Goal: Task Accomplishment & Management: Manage account settings

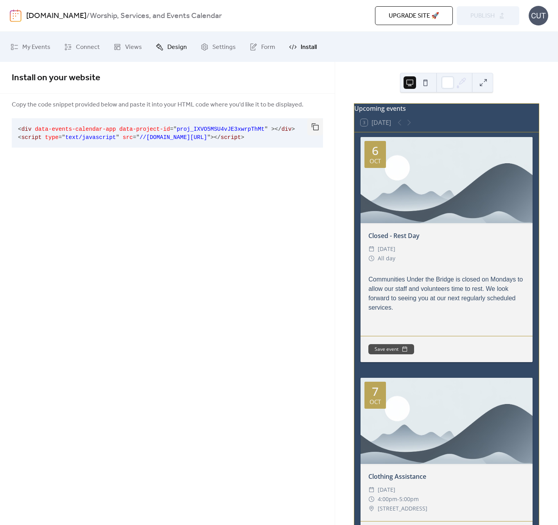
click at [150, 45] on link "Design" at bounding box center [171, 47] width 43 height 24
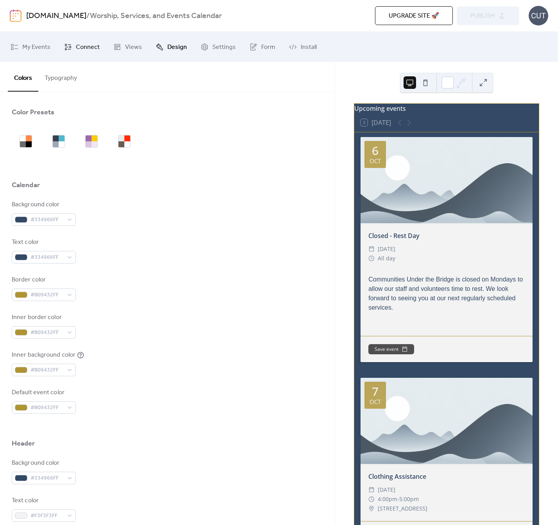
click at [87, 54] on link "Connect" at bounding box center [81, 47] width 47 height 24
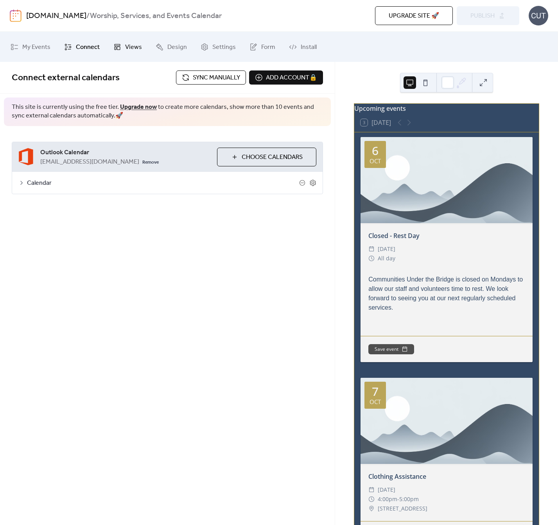
click at [129, 45] on span "Views" at bounding box center [133, 47] width 17 height 12
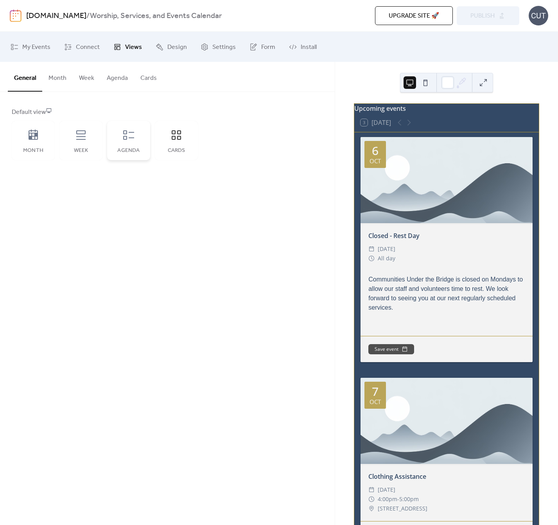
click at [126, 139] on icon at bounding box center [128, 134] width 11 height 9
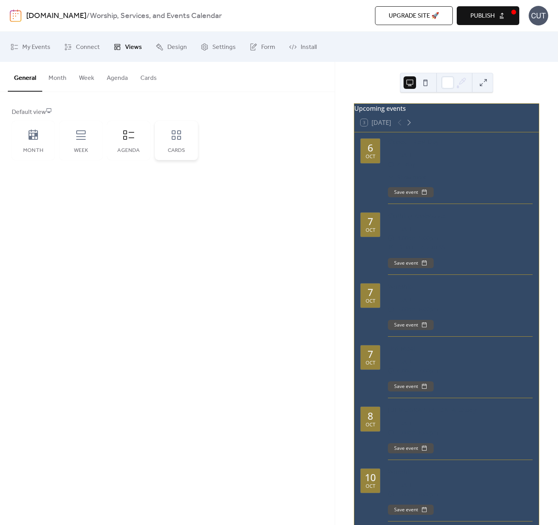
click at [166, 136] on div "Cards" at bounding box center [176, 140] width 43 height 39
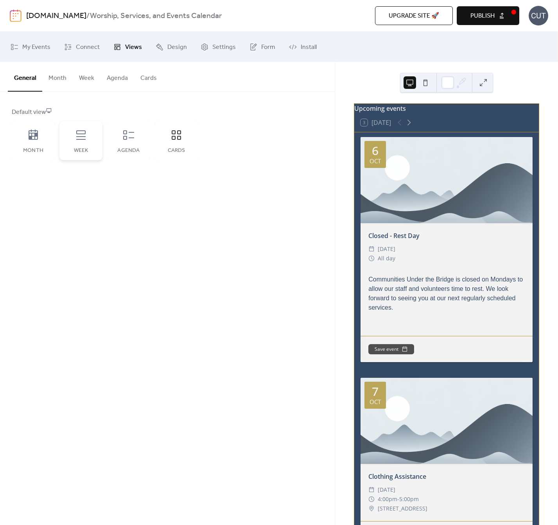
click at [82, 134] on icon at bounding box center [81, 135] width 13 height 13
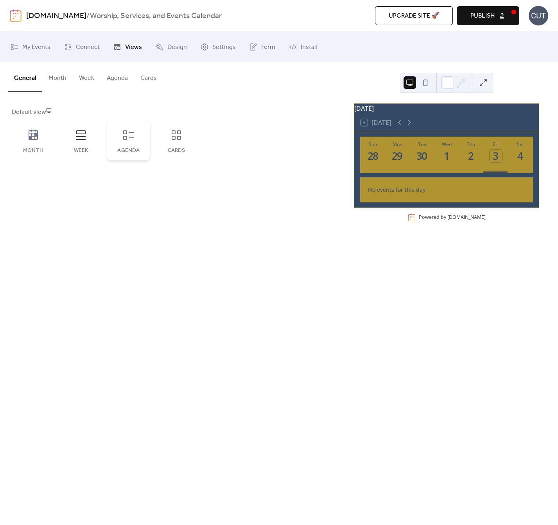
drag, startPoint x: 106, startPoint y: 133, endPoint x: 115, endPoint y: 132, distance: 9.5
click at [106, 134] on div "Month Week Agenda Cards" at bounding box center [105, 140] width 186 height 39
click at [115, 132] on div "Agenda" at bounding box center [128, 140] width 43 height 39
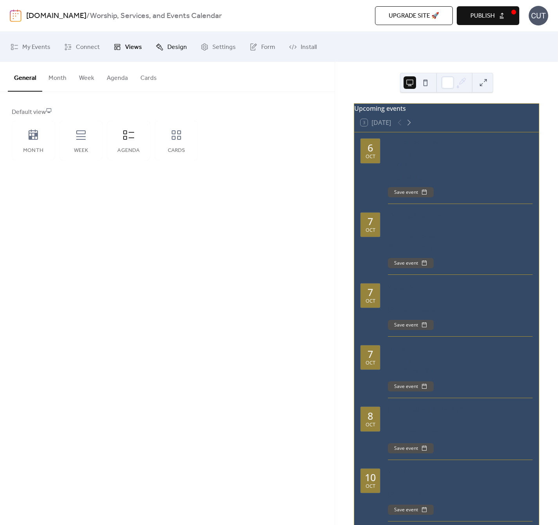
click at [175, 46] on span "Design" at bounding box center [177, 47] width 20 height 12
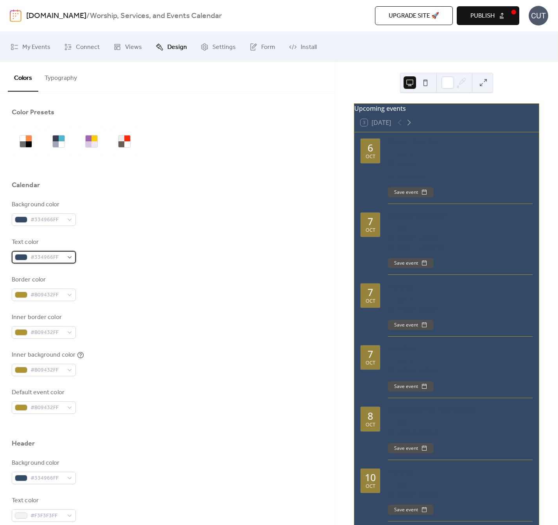
click at [60, 256] on span "#334966FF" at bounding box center [47, 257] width 33 height 9
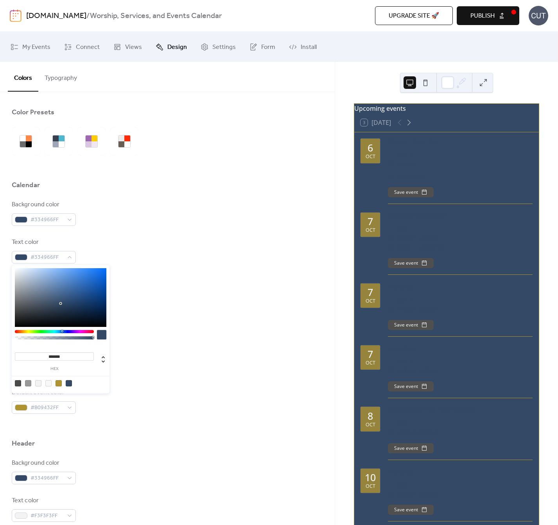
click at [37, 385] on div at bounding box center [38, 383] width 6 height 6
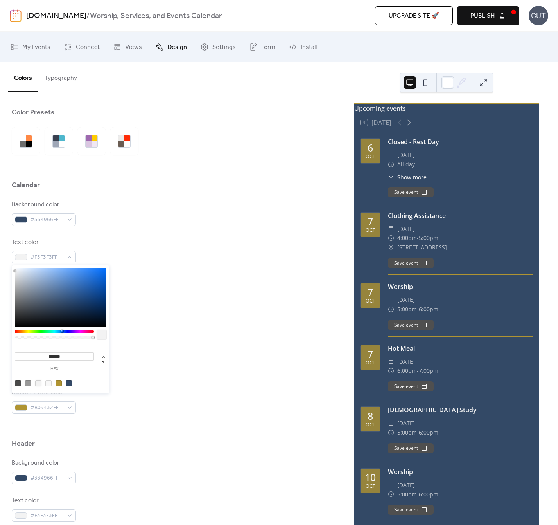
click at [47, 384] on div at bounding box center [48, 383] width 6 height 6
type input "*******"
click at [175, 318] on div "Inner border color #B09432FF" at bounding box center [168, 326] width 312 height 26
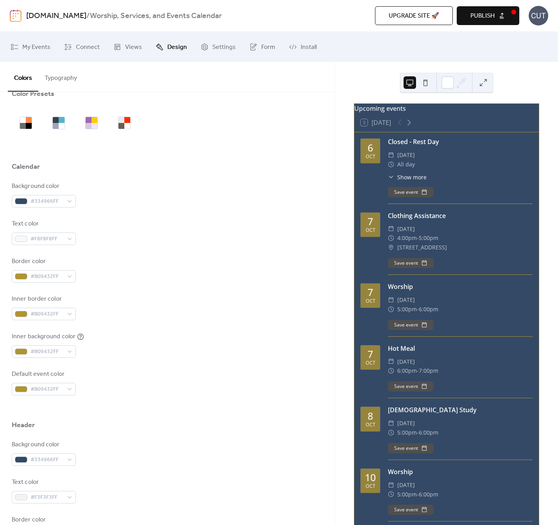
scroll to position [44, 0]
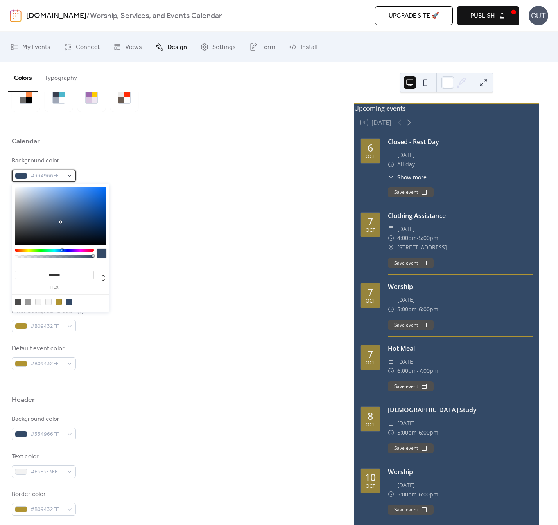
click at [64, 178] on div "#334966FF" at bounding box center [44, 175] width 64 height 13
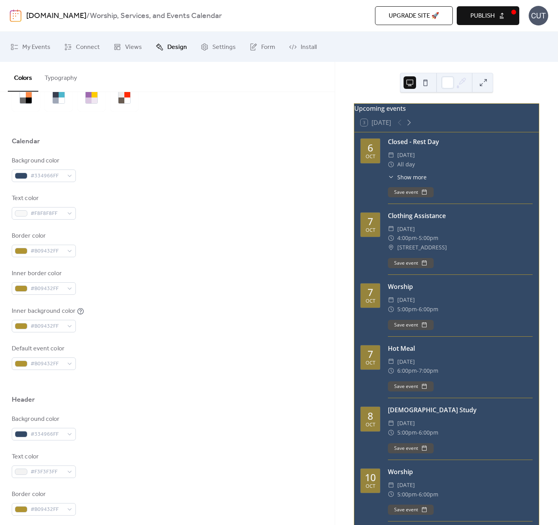
click at [198, 279] on div "Inner border color #B09432FF" at bounding box center [168, 282] width 312 height 26
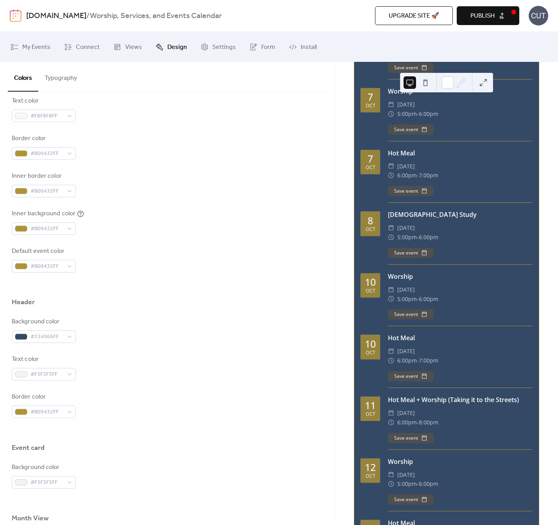
scroll to position [0, 0]
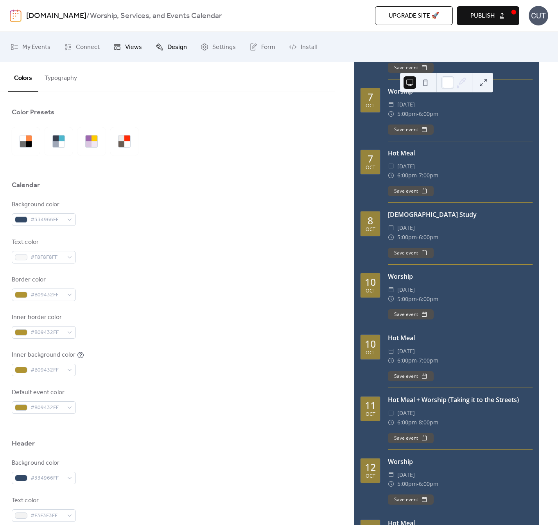
click at [133, 49] on span "Views" at bounding box center [133, 47] width 17 height 12
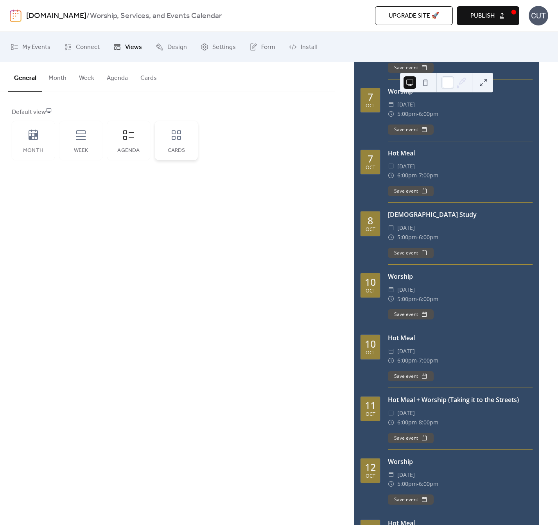
click at [175, 129] on icon at bounding box center [176, 135] width 13 height 13
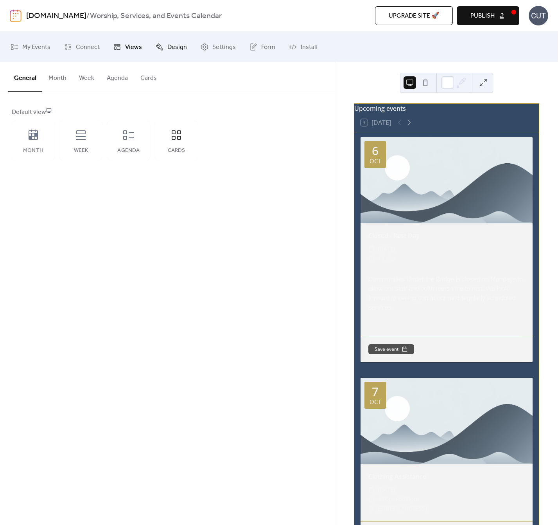
click at [178, 46] on span "Design" at bounding box center [177, 47] width 20 height 12
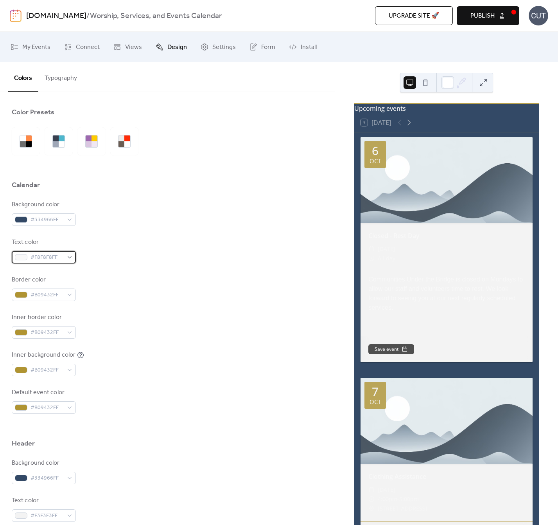
click at [66, 255] on div "#F8F8F8FF" at bounding box center [44, 257] width 64 height 13
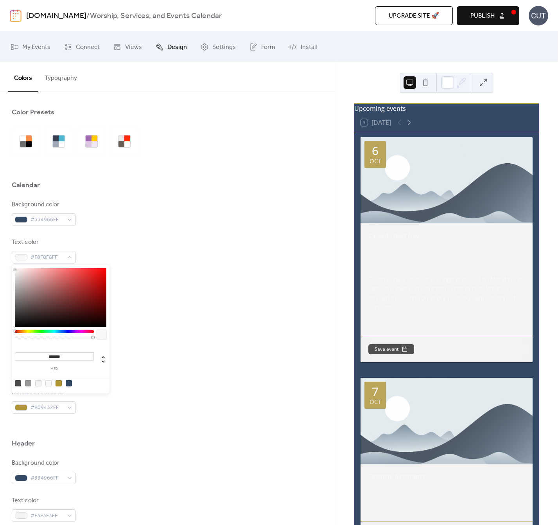
click at [68, 384] on div at bounding box center [69, 383] width 6 height 6
type input "*******"
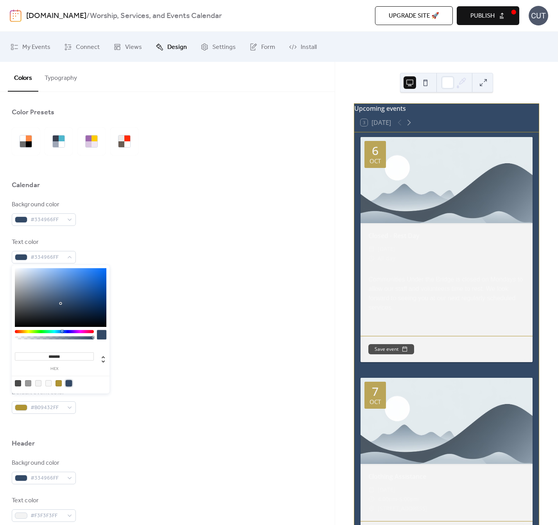
click at [265, 305] on div "Background color #334966FF Text color #334966FF Border color #B09432FF Inner bo…" at bounding box center [168, 307] width 312 height 214
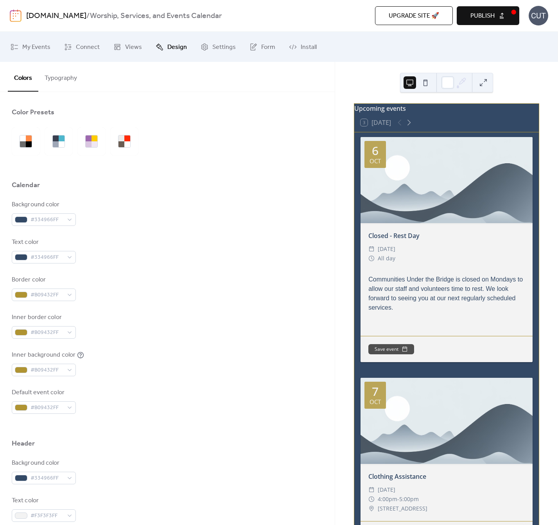
click at [476, 13] on span "Publish" at bounding box center [483, 15] width 24 height 9
click at [486, 84] on button at bounding box center [483, 82] width 13 height 13
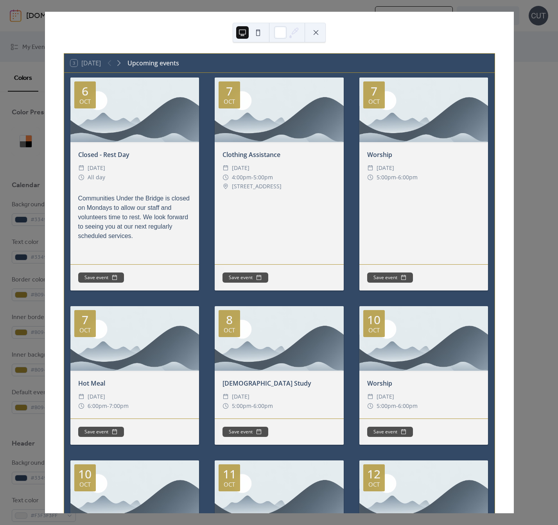
click at [318, 27] on button at bounding box center [316, 32] width 13 height 13
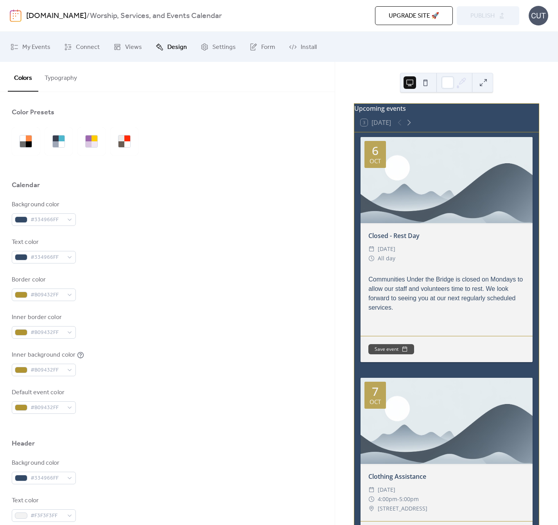
click at [423, 182] on div at bounding box center [447, 180] width 172 height 86
click at [171, 46] on span "Design" at bounding box center [177, 47] width 20 height 12
click at [212, 44] on span "Settings" at bounding box center [223, 47] width 23 height 12
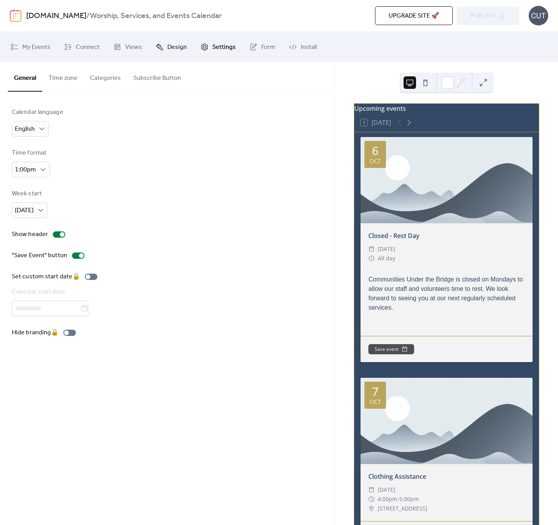
click at [152, 49] on link "Design" at bounding box center [171, 47] width 43 height 24
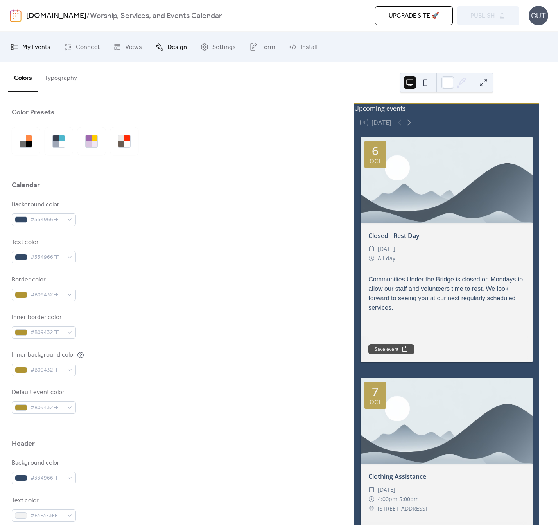
click at [47, 49] on span "My Events" at bounding box center [36, 47] width 28 height 12
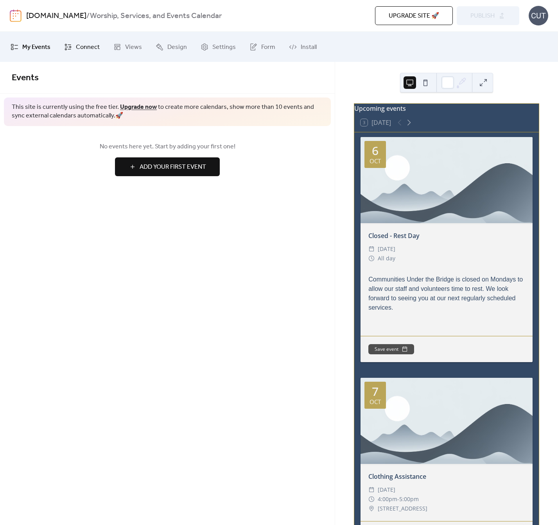
click at [91, 48] on span "Connect" at bounding box center [88, 47] width 24 height 12
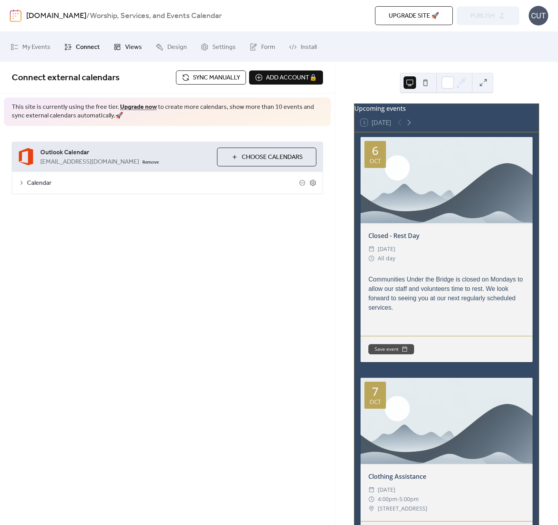
click at [123, 47] on link "Views" at bounding box center [128, 47] width 40 height 24
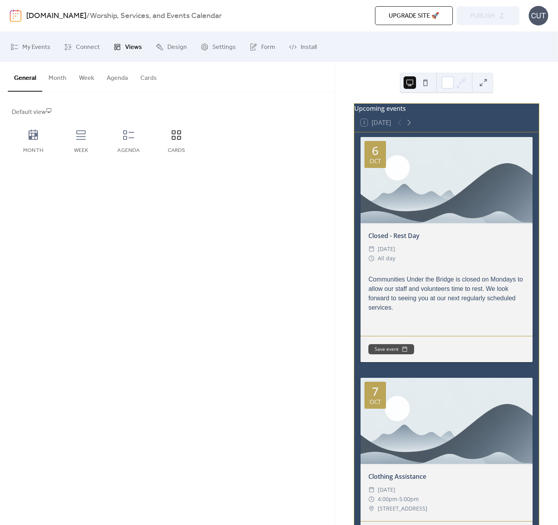
click at [148, 79] on button "Cards" at bounding box center [148, 76] width 29 height 29
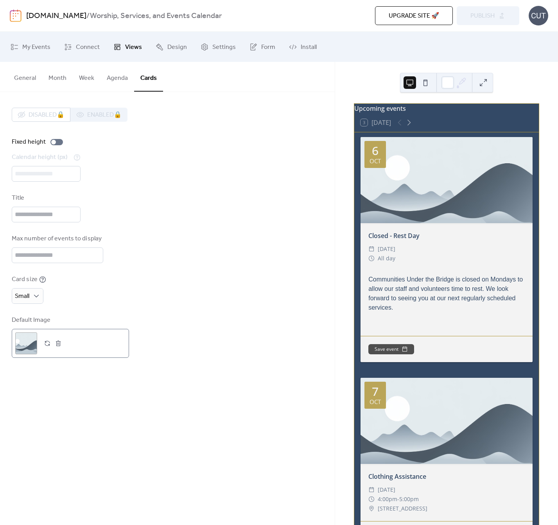
click at [25, 348] on div ";" at bounding box center [26, 343] width 22 height 22
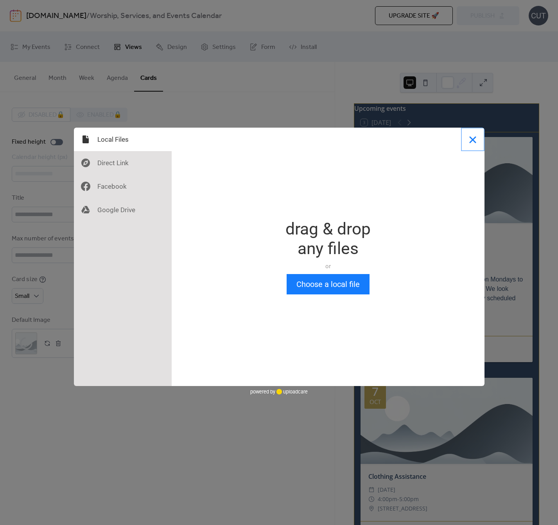
click at [475, 139] on button "Close" at bounding box center [472, 139] width 23 height 23
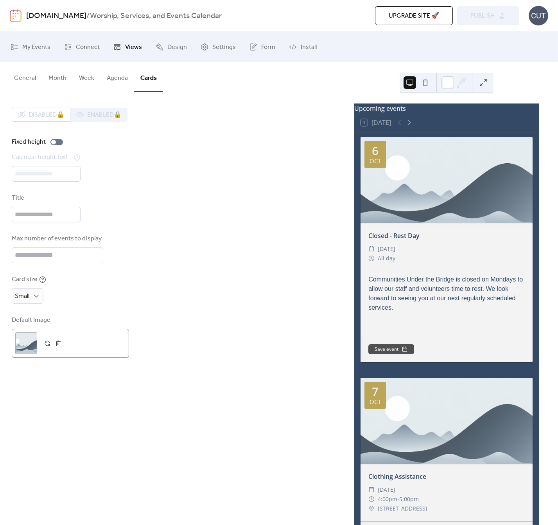
click at [33, 346] on div ";" at bounding box center [26, 343] width 22 height 22
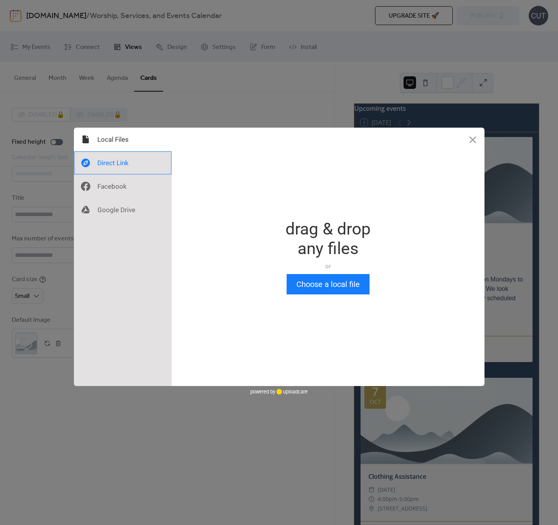
click at [123, 165] on div at bounding box center [123, 162] width 98 height 23
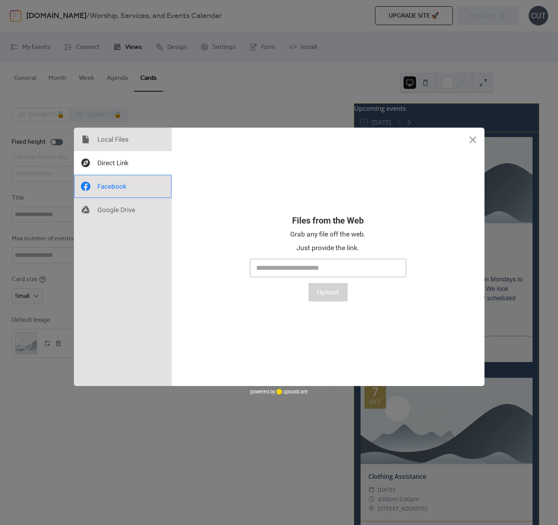
click at [113, 184] on div at bounding box center [123, 186] width 98 height 23
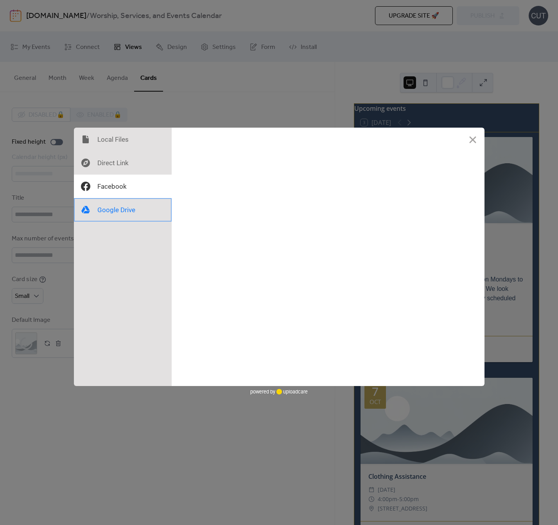
click at [109, 209] on div at bounding box center [123, 209] width 98 height 23
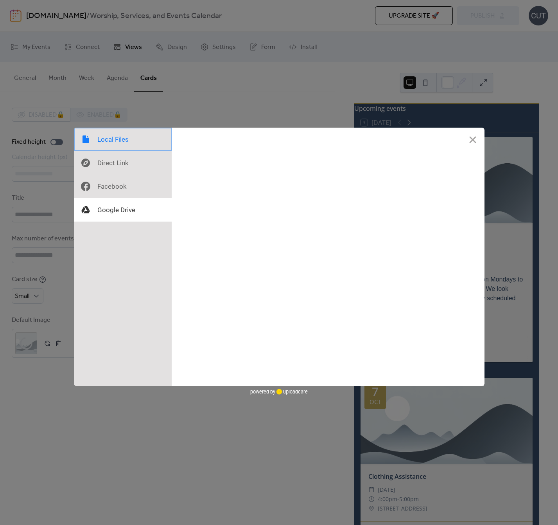
click at [120, 144] on div at bounding box center [123, 139] width 98 height 23
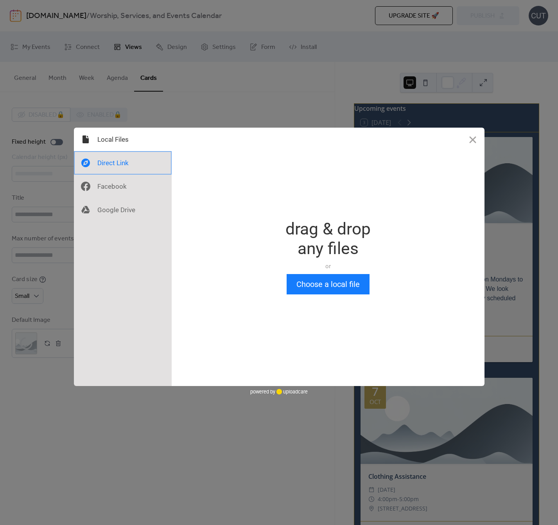
click at [118, 167] on div at bounding box center [123, 162] width 98 height 23
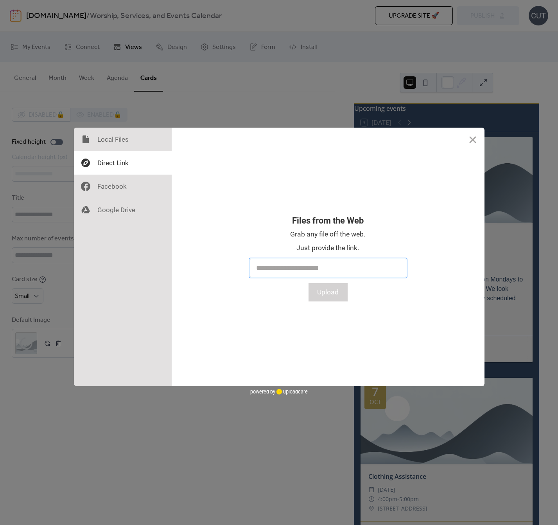
paste input "**********"
type input "**********"
click at [321, 285] on button "Upload" at bounding box center [328, 292] width 39 height 18
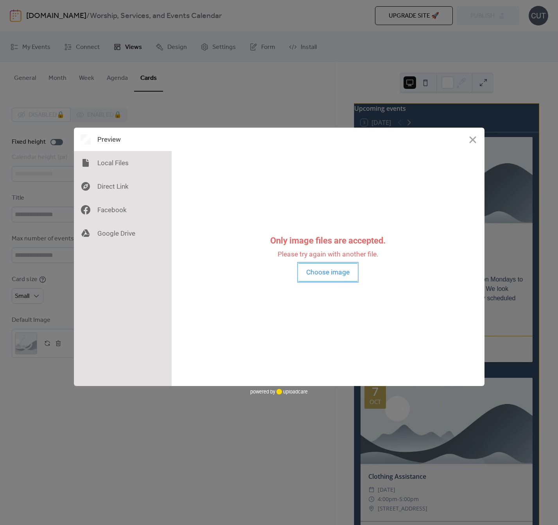
click at [346, 277] on button "Choose image" at bounding box center [328, 272] width 59 height 18
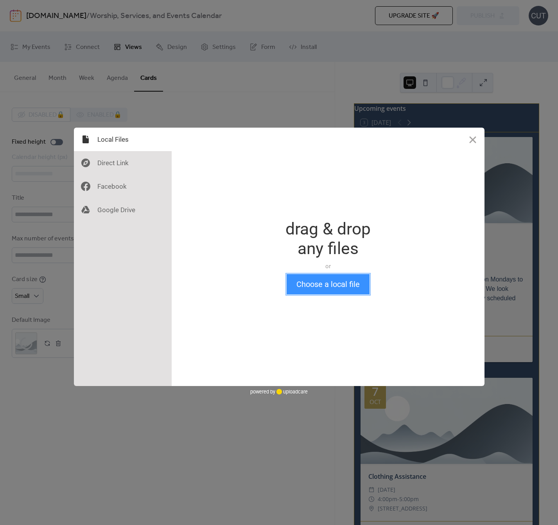
click at [316, 282] on button "Choose a local file" at bounding box center [328, 284] width 83 height 20
click at [111, 164] on div at bounding box center [123, 162] width 98 height 23
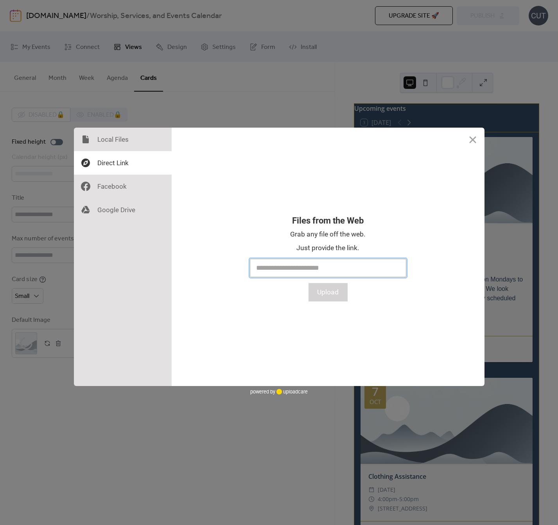
click at [296, 261] on input "text" at bounding box center [328, 268] width 157 height 18
paste input "**********"
type input "**********"
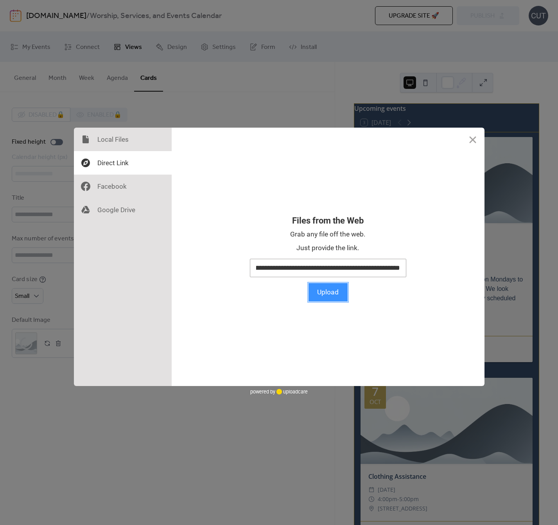
click at [331, 294] on button "Upload" at bounding box center [328, 292] width 39 height 18
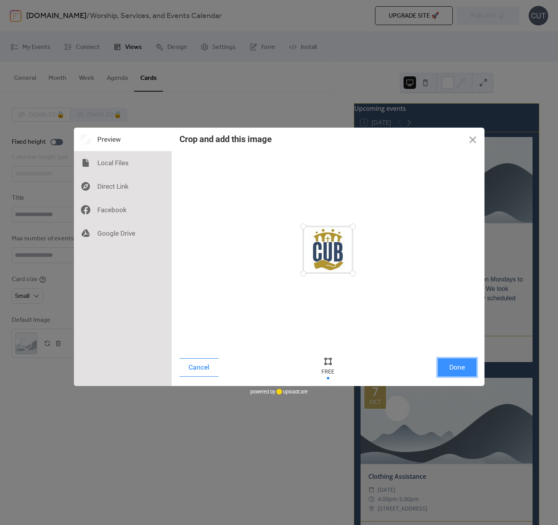
click at [452, 369] on button "Done" at bounding box center [457, 367] width 39 height 18
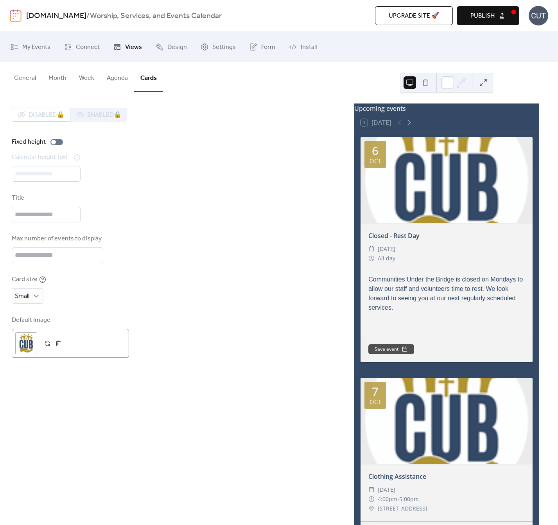
click at [31, 350] on div ";" at bounding box center [26, 343] width 22 height 22
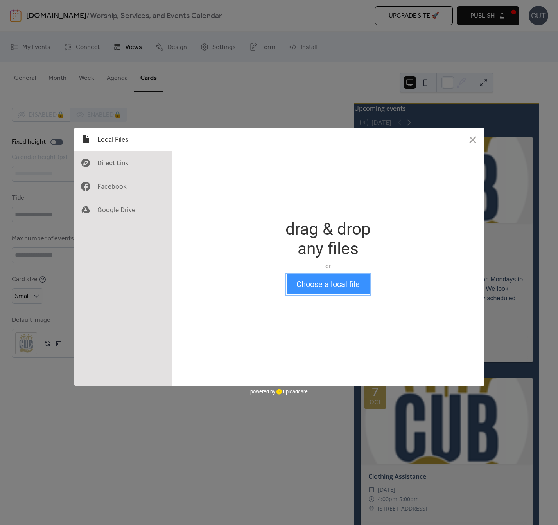
click at [317, 286] on button "Choose a local file" at bounding box center [328, 284] width 83 height 20
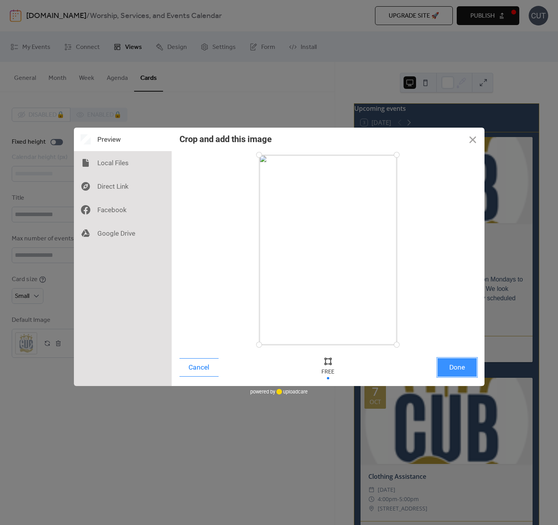
click at [454, 365] on button "Done" at bounding box center [457, 367] width 39 height 18
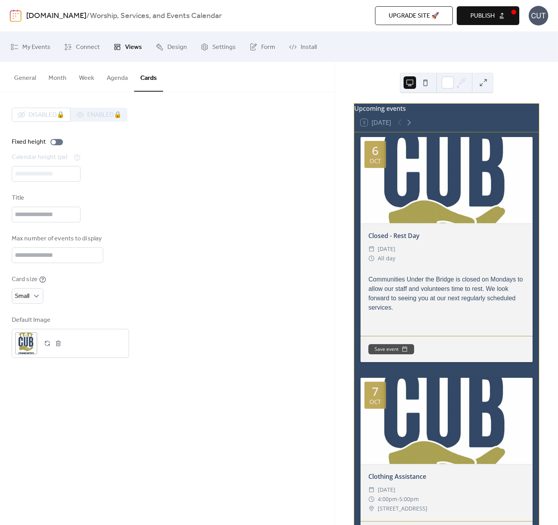
click at [457, 188] on div at bounding box center [447, 180] width 172 height 86
click at [27, 348] on span "Medium" at bounding box center [29, 344] width 23 height 9
click at [29, 296] on span "Medium" at bounding box center [26, 296] width 23 height 12
click at [38, 328] on div "Small" at bounding box center [33, 329] width 43 height 16
click at [232, 279] on div "Card size Small" at bounding box center [168, 289] width 312 height 29
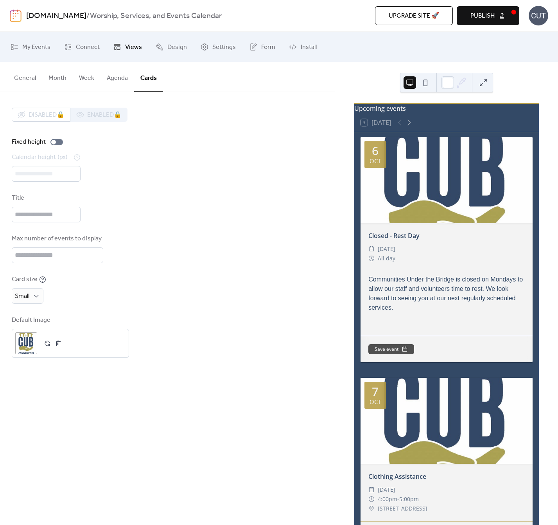
click at [427, 200] on div at bounding box center [447, 180] width 172 height 86
click at [330, 269] on div "Disabled 🔒 Enabled 🔒 Fixed height Calendar height (px) *** Title Max number of …" at bounding box center [167, 232] width 335 height 281
click at [32, 298] on div "Small" at bounding box center [28, 296] width 32 height 16
click at [47, 277] on div "Card size Small" at bounding box center [168, 289] width 312 height 29
click at [41, 279] on icon at bounding box center [42, 279] width 7 height 7
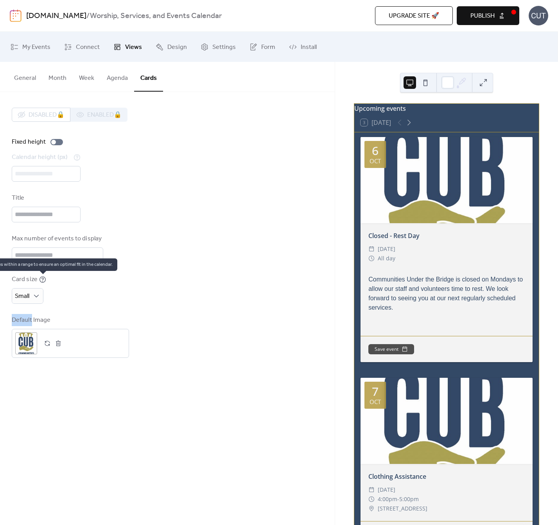
click at [41, 279] on icon at bounding box center [42, 279] width 7 height 7
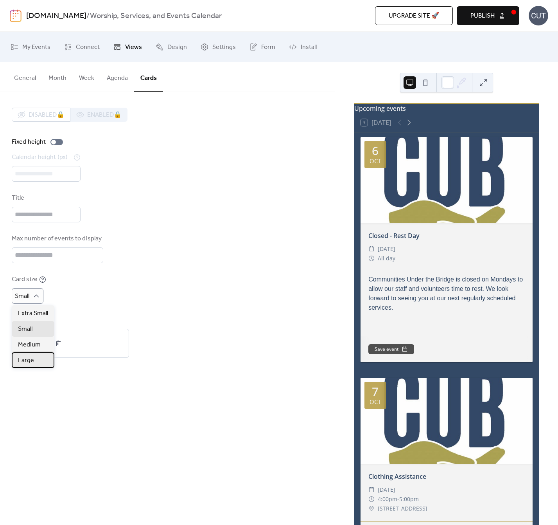
click at [31, 358] on span "Large" at bounding box center [26, 360] width 16 height 9
click at [95, 252] on input "**" at bounding box center [58, 255] width 92 height 16
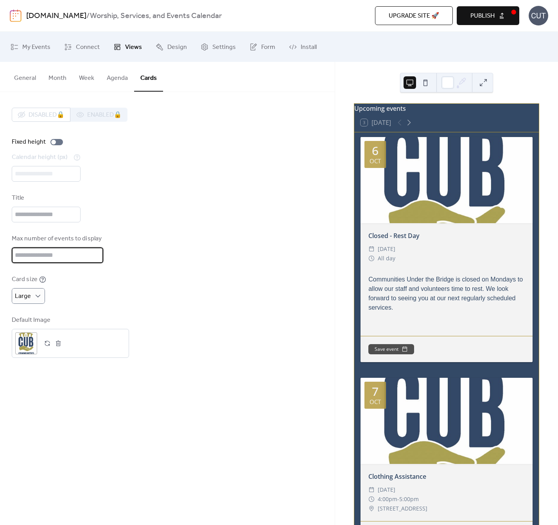
type input "**"
click at [94, 257] on input "**" at bounding box center [58, 255] width 92 height 16
click at [144, 303] on div "Card size Large" at bounding box center [168, 289] width 312 height 29
click at [56, 140] on div at bounding box center [56, 142] width 13 height 6
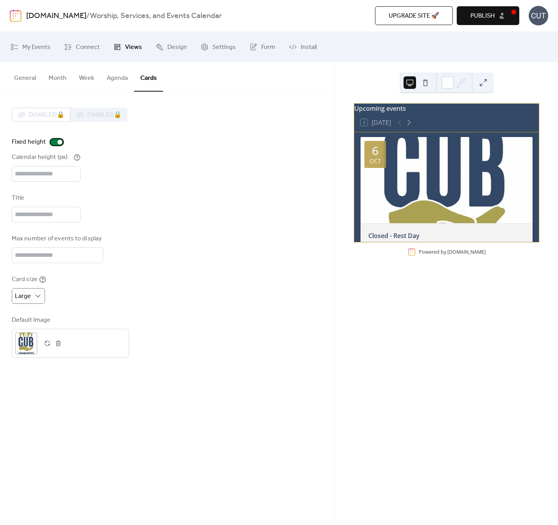
click at [58, 143] on div at bounding box center [60, 142] width 5 height 5
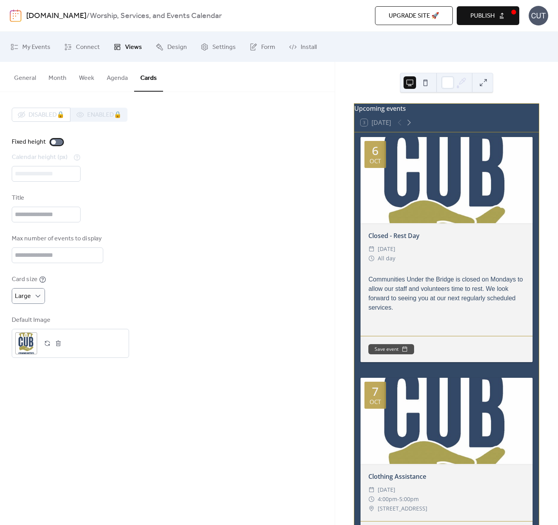
click at [58, 143] on div at bounding box center [56, 142] width 13 height 6
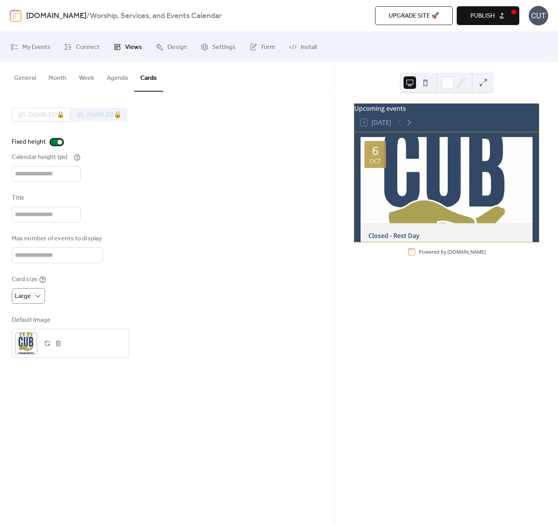
click at [58, 143] on div at bounding box center [60, 142] width 5 height 5
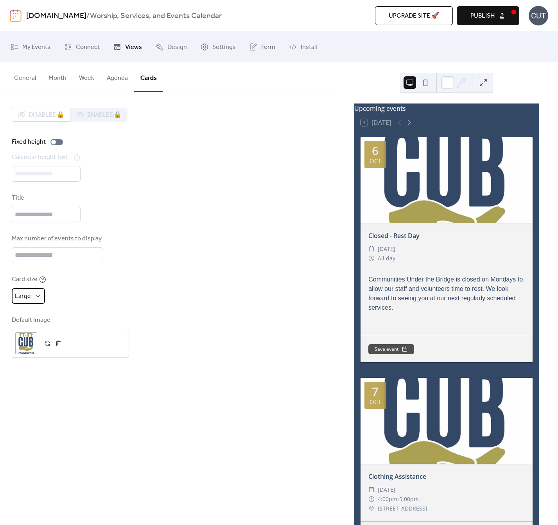
click at [29, 298] on span "Large" at bounding box center [23, 296] width 16 height 12
click at [37, 339] on div "Medium" at bounding box center [33, 345] width 43 height 16
click at [168, 290] on div "Card size Medium" at bounding box center [168, 289] width 312 height 29
click at [29, 301] on span "Medium" at bounding box center [26, 296] width 23 height 12
click at [41, 326] on div "Small" at bounding box center [33, 329] width 43 height 16
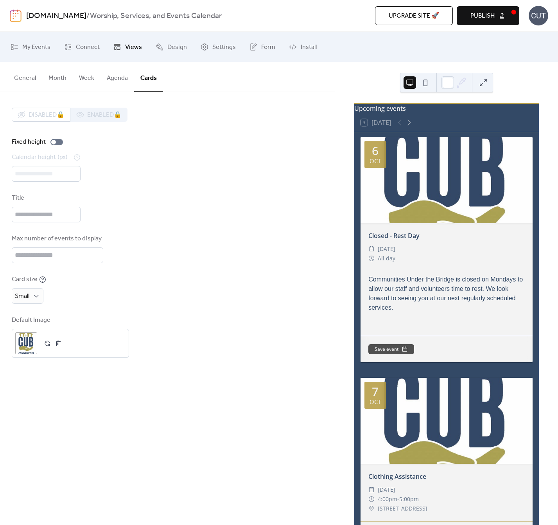
click at [161, 271] on div "Disabled 🔒 Enabled 🔒 Fixed height Calendar height (px) *** Title Max number of …" at bounding box center [168, 233] width 312 height 250
click at [487, 79] on button at bounding box center [483, 82] width 13 height 13
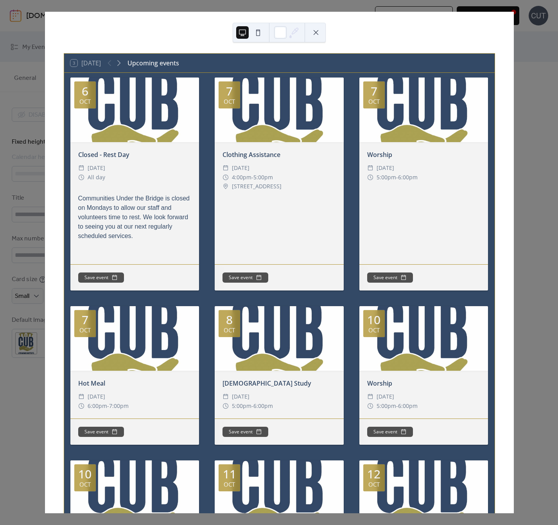
click at [317, 32] on button at bounding box center [316, 32] width 13 height 13
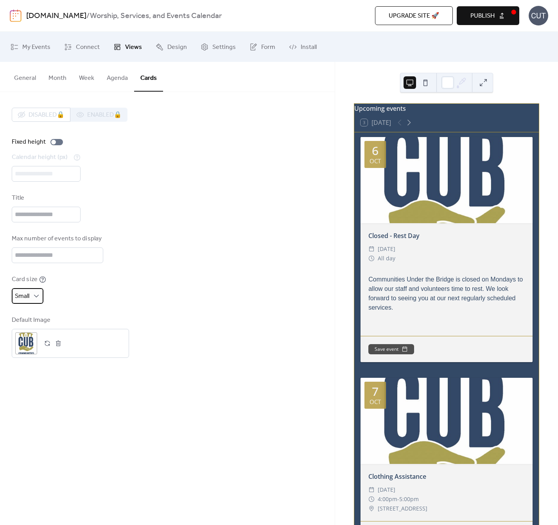
click at [24, 295] on span "Small" at bounding box center [22, 296] width 14 height 12
click at [25, 357] on span "Large" at bounding box center [26, 360] width 16 height 9
click at [480, 91] on div at bounding box center [446, 83] width 93 height 20
click at [484, 82] on button at bounding box center [483, 82] width 13 height 13
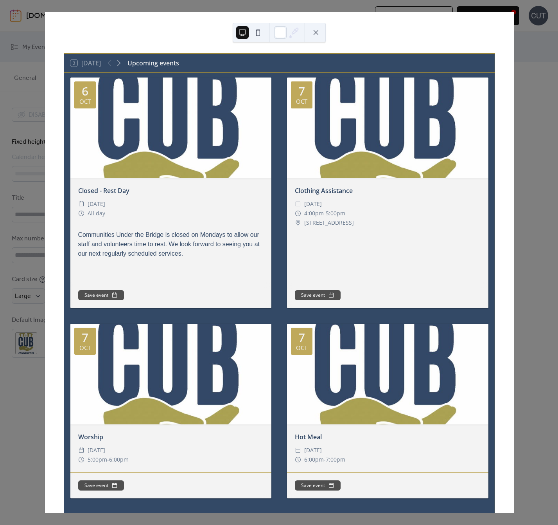
click at [317, 33] on button at bounding box center [316, 32] width 13 height 13
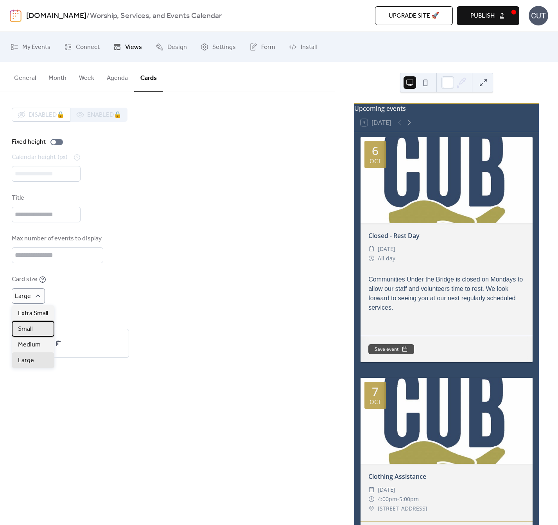
click at [31, 327] on span "Small" at bounding box center [25, 328] width 14 height 9
click at [486, 88] on button at bounding box center [483, 82] width 13 height 13
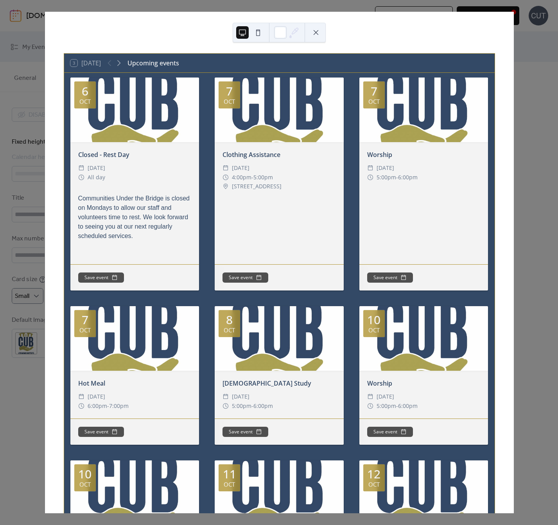
click at [514, 81] on div "3 [DATE] Upcoming events [DATE] Closed - Rest Day ​ [DATE] ​ All day Communitie…" at bounding box center [280, 262] width 470 height 501
click at [312, 32] on button at bounding box center [316, 32] width 13 height 13
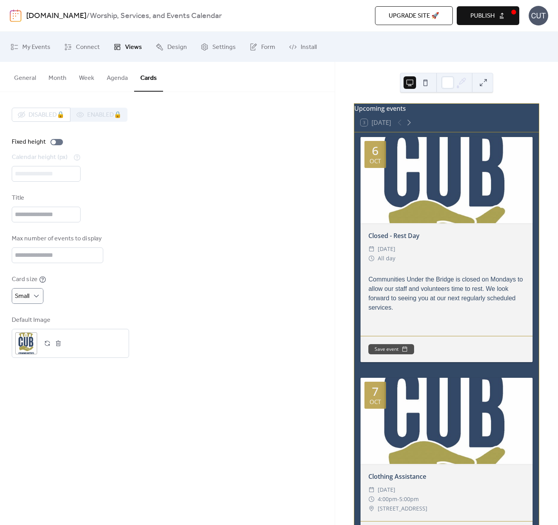
click at [478, 14] on span "Publish" at bounding box center [483, 15] width 24 height 9
click at [108, 79] on button "Agenda" at bounding box center [118, 76] width 34 height 29
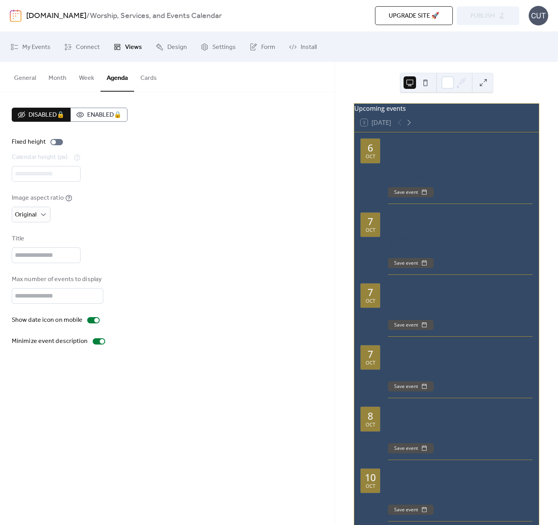
click at [119, 76] on button "Agenda" at bounding box center [118, 77] width 34 height 30
click at [168, 51] on span "Design" at bounding box center [177, 47] width 20 height 12
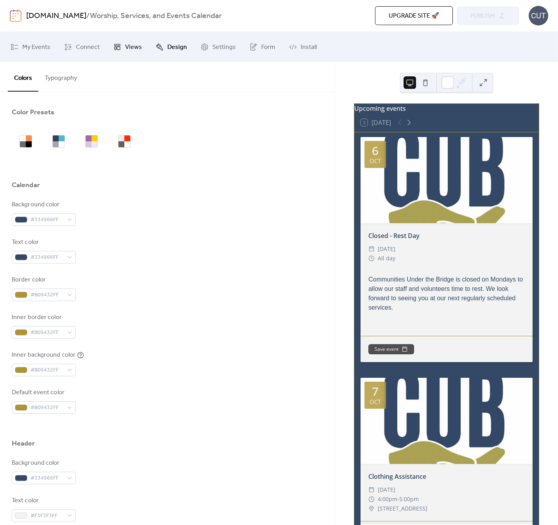
click at [136, 47] on span "Views" at bounding box center [133, 47] width 17 height 12
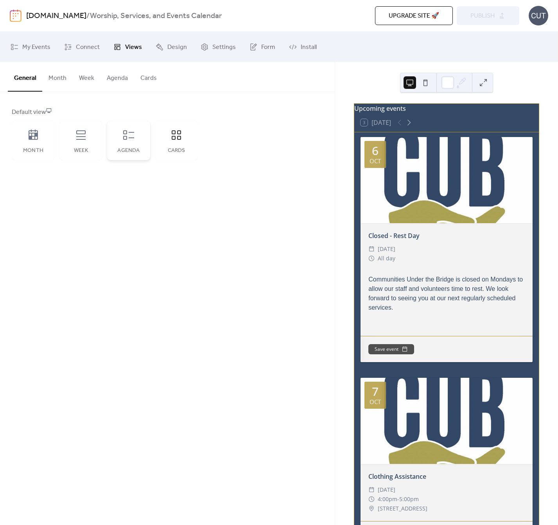
click at [116, 137] on div "Agenda" at bounding box center [128, 140] width 43 height 39
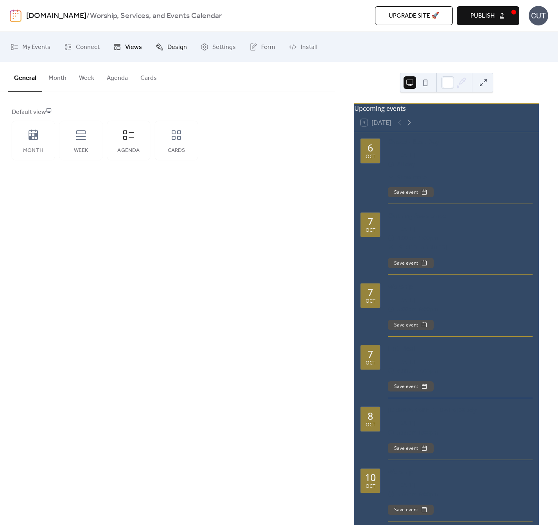
click at [162, 47] on link "Design" at bounding box center [171, 47] width 43 height 24
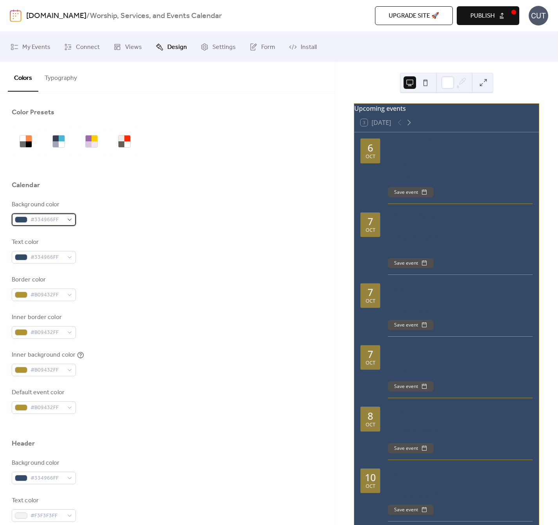
drag, startPoint x: 67, startPoint y: 218, endPoint x: 62, endPoint y: 223, distance: 7.0
click at [65, 221] on div "#334966FF" at bounding box center [44, 219] width 64 height 13
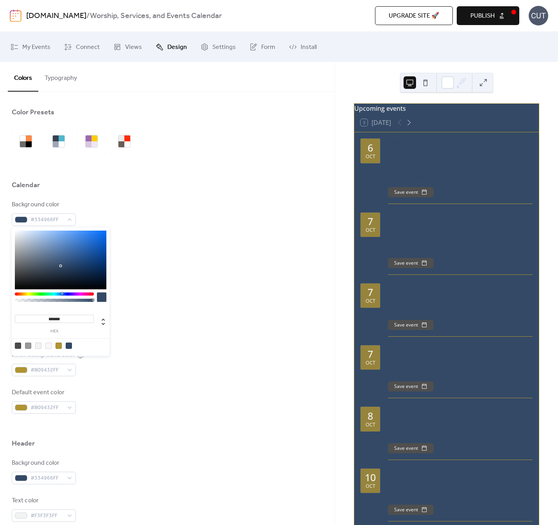
click at [38, 342] on div at bounding box center [38, 345] width 6 height 6
type input "*******"
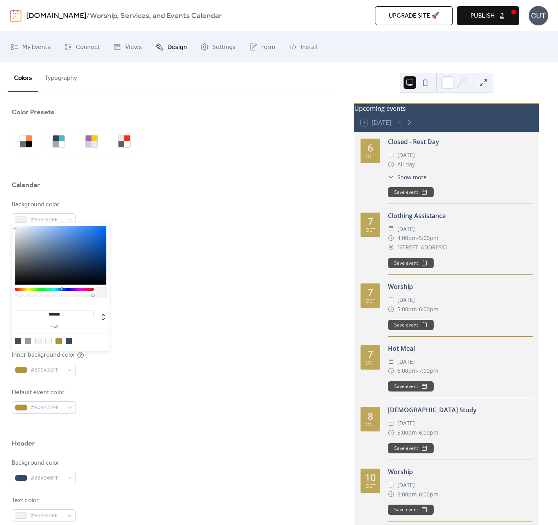
scroll to position [30, 0]
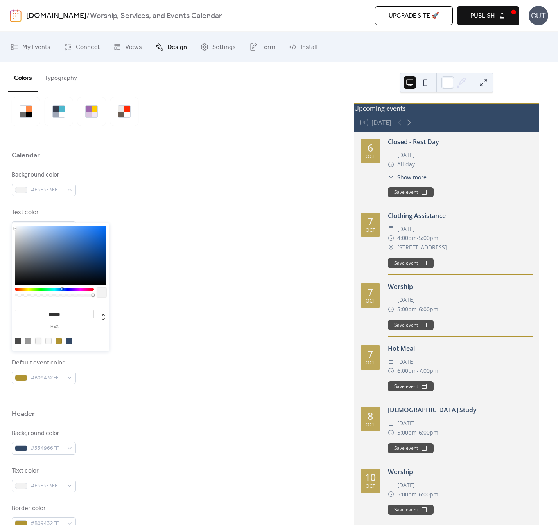
click at [152, 296] on div "Inner border color #B09432FF" at bounding box center [168, 296] width 312 height 26
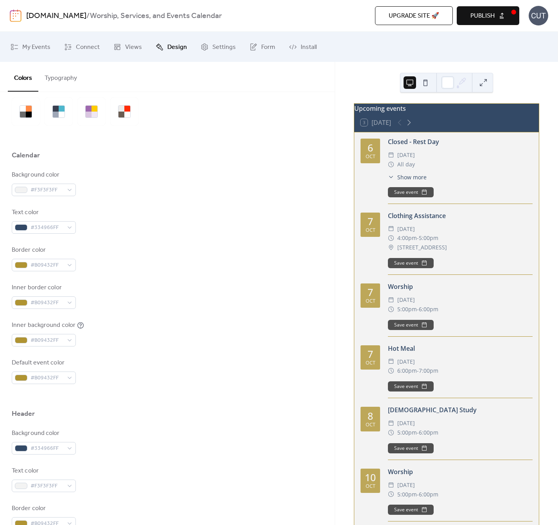
click at [412, 181] on span "Show more" at bounding box center [412, 177] width 29 height 8
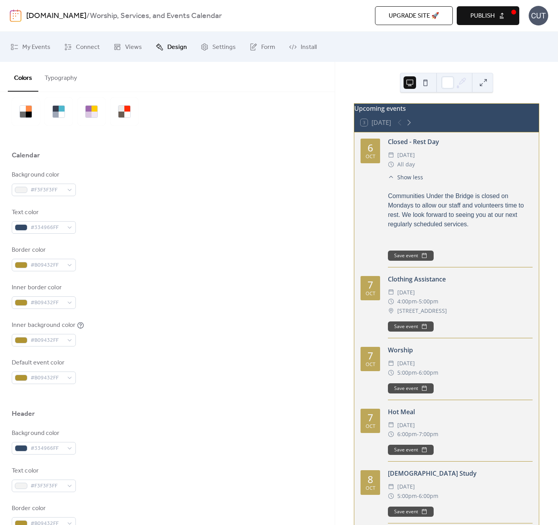
click at [412, 181] on span "Show less" at bounding box center [411, 177] width 26 height 8
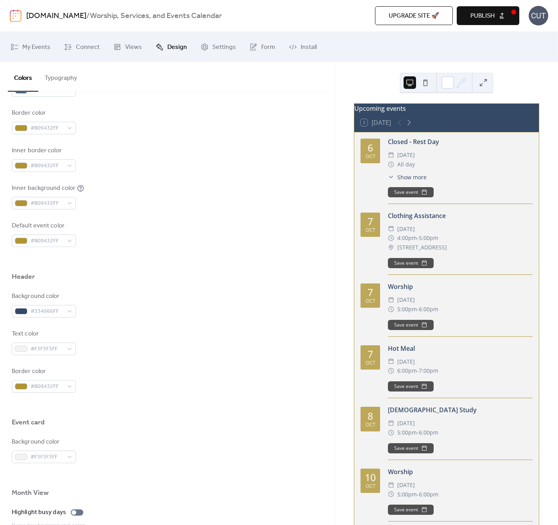
scroll to position [12, 0]
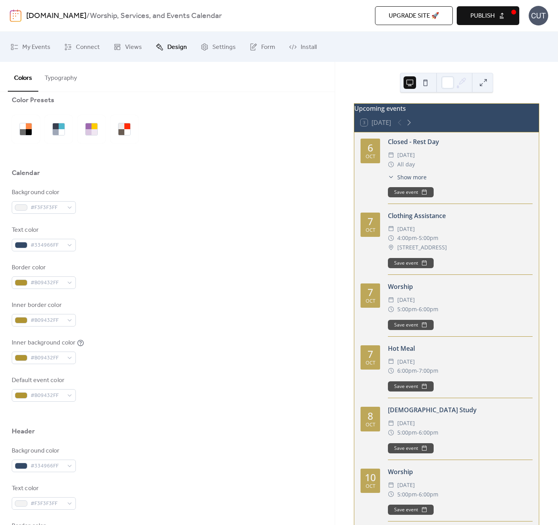
click at [481, 18] on span "Publish" at bounding box center [483, 15] width 24 height 9
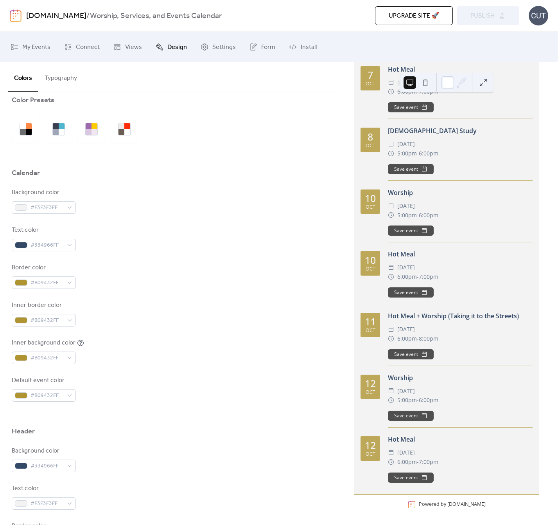
scroll to position [0, 0]
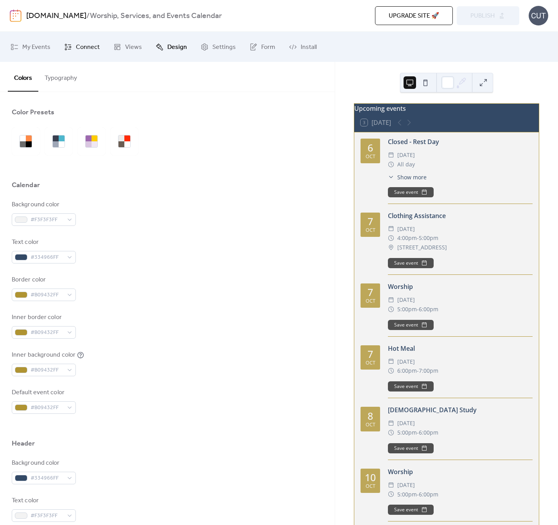
click at [79, 50] on span "Connect" at bounding box center [88, 47] width 24 height 12
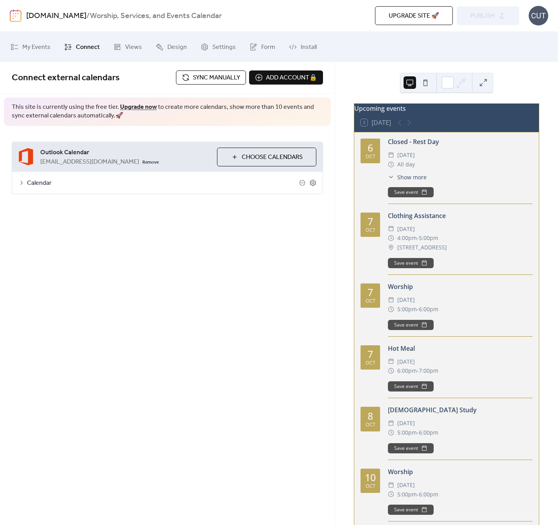
click at [117, 161] on div "info@underthebridgesa.org Remove" at bounding box center [125, 161] width 171 height 9
click at [99, 162] on span "info@underthebridgesa.org" at bounding box center [89, 161] width 99 height 9
click at [35, 178] on span "Calendar" at bounding box center [163, 182] width 272 height 9
click at [310, 182] on icon at bounding box center [313, 183] width 6 height 6
click at [317, 182] on div "Calendar" at bounding box center [167, 183] width 311 height 22
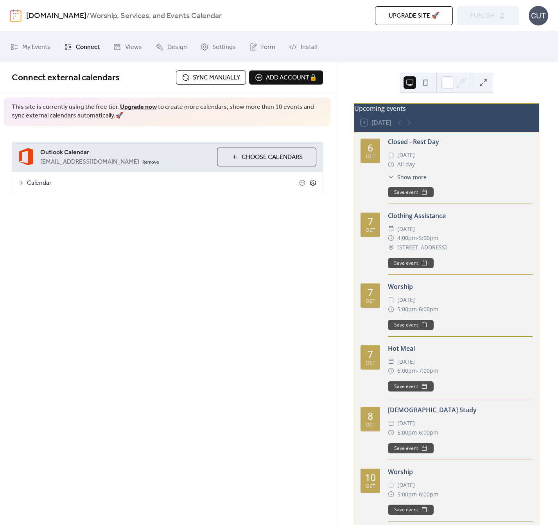
click at [312, 182] on icon at bounding box center [313, 182] width 7 height 7
click at [138, 157] on div "info@underthebridgesa.org Remove" at bounding box center [125, 161] width 171 height 9
click at [205, 80] on span "Sync manually" at bounding box center [216, 77] width 47 height 9
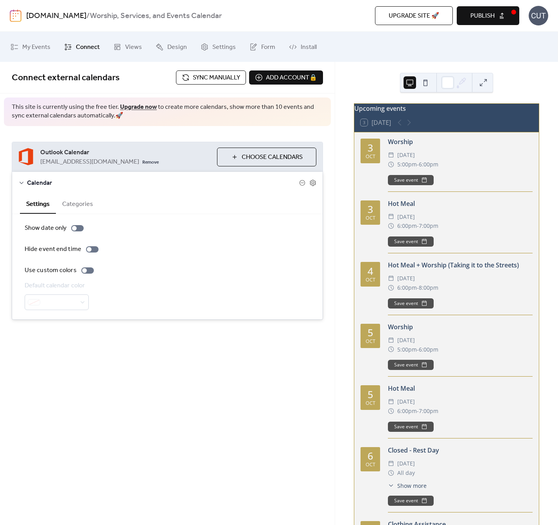
click at [476, 18] on span "Publish" at bounding box center [483, 15] width 24 height 9
